Goal: Find specific fact: Find specific fact

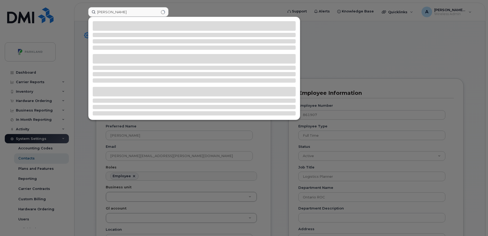
scroll to position [16, 0]
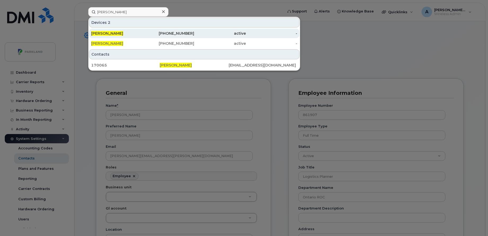
type input "[PERSON_NAME]"
click at [153, 34] on div "[PHONE_NUMBER]" at bounding box center [169, 33] width 52 height 5
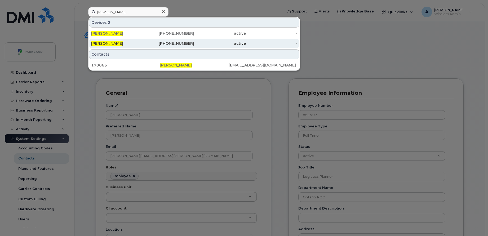
click at [131, 42] on div "[PERSON_NAME]" at bounding box center [117, 43] width 52 height 5
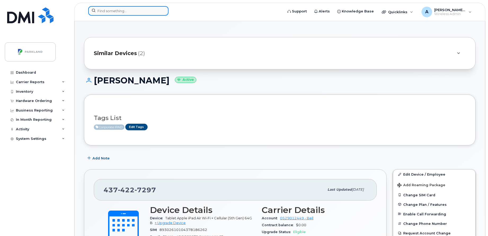
click at [145, 11] on input at bounding box center [128, 11] width 80 height 10
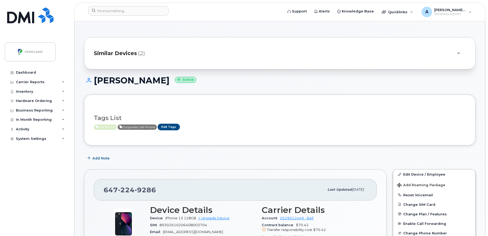
click at [118, 51] on span "Similar Devices" at bounding box center [115, 54] width 43 height 8
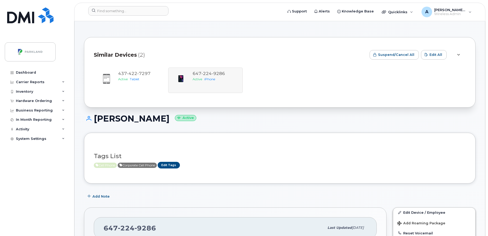
click at [460, 55] on div at bounding box center [458, 55] width 6 height 6
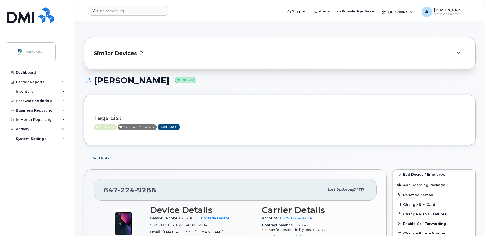
click at [460, 55] on div at bounding box center [458, 53] width 6 height 6
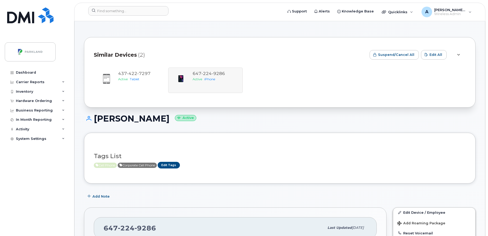
click at [460, 55] on div at bounding box center [458, 55] width 6 height 6
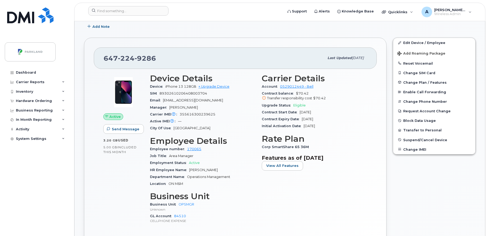
scroll to position [131, 0]
drag, startPoint x: 157, startPoint y: 59, endPoint x: 105, endPoint y: 62, distance: 52.6
click at [105, 62] on div "647 224 9286" at bounding box center [214, 58] width 221 height 11
copy span "647 224 9286"
drag, startPoint x: 203, startPoint y: 150, endPoint x: 184, endPoint y: 150, distance: 19.6
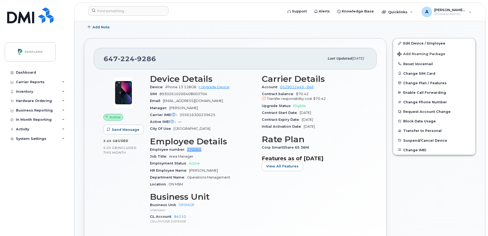
click at [184, 150] on div "Employee number 170065" at bounding box center [202, 149] width 105 height 7
copy link "170065"
click at [265, 203] on div "Carrier Details Account 0529012449 - Bell Contract balance $70.42 Transfer resp…" at bounding box center [315, 151] width 112 height 161
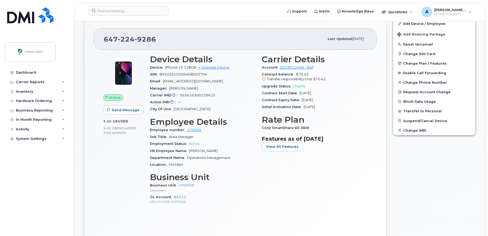
scroll to position [151, 0]
